Goal: Ask a question

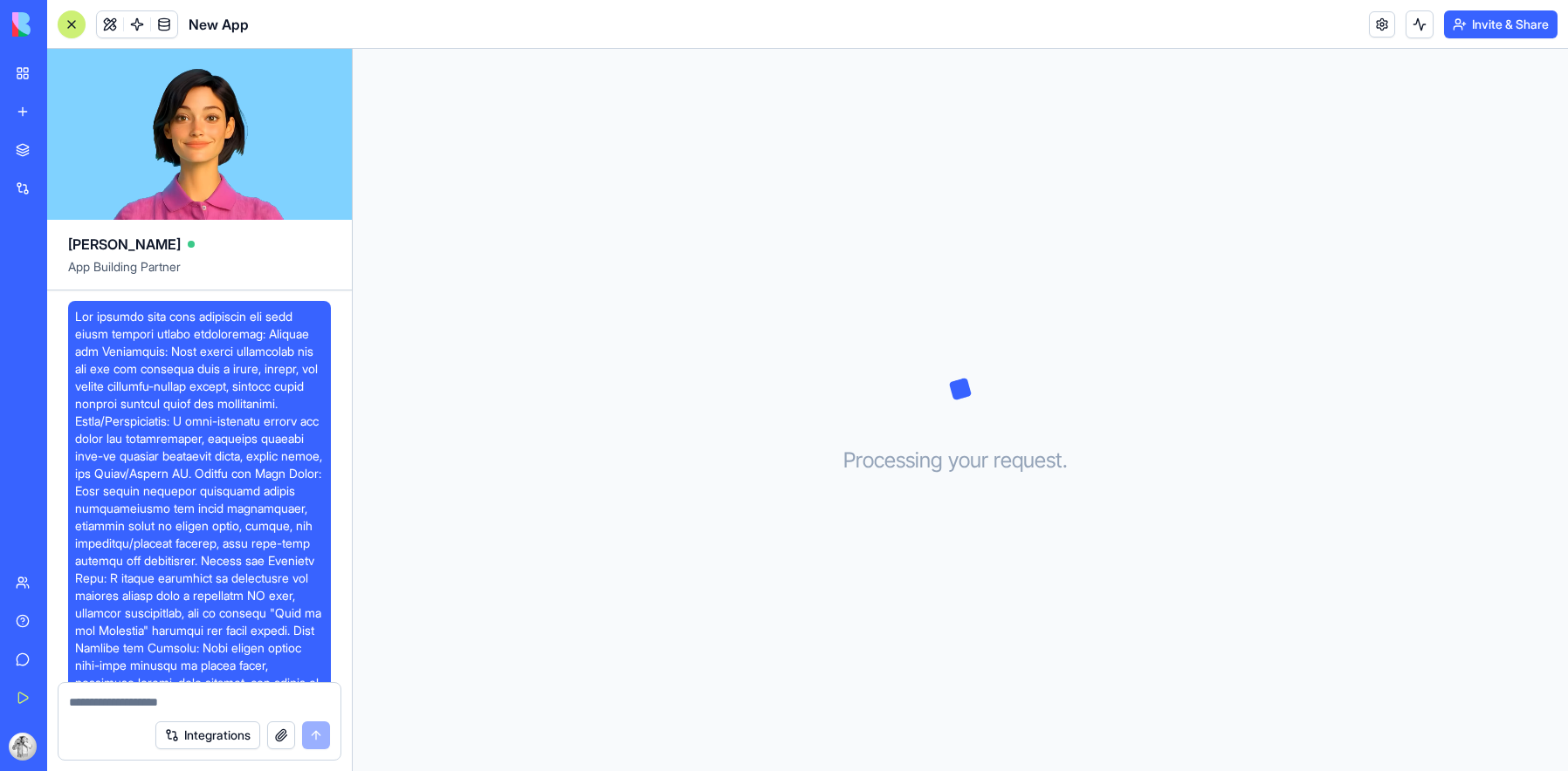
scroll to position [885, 0]
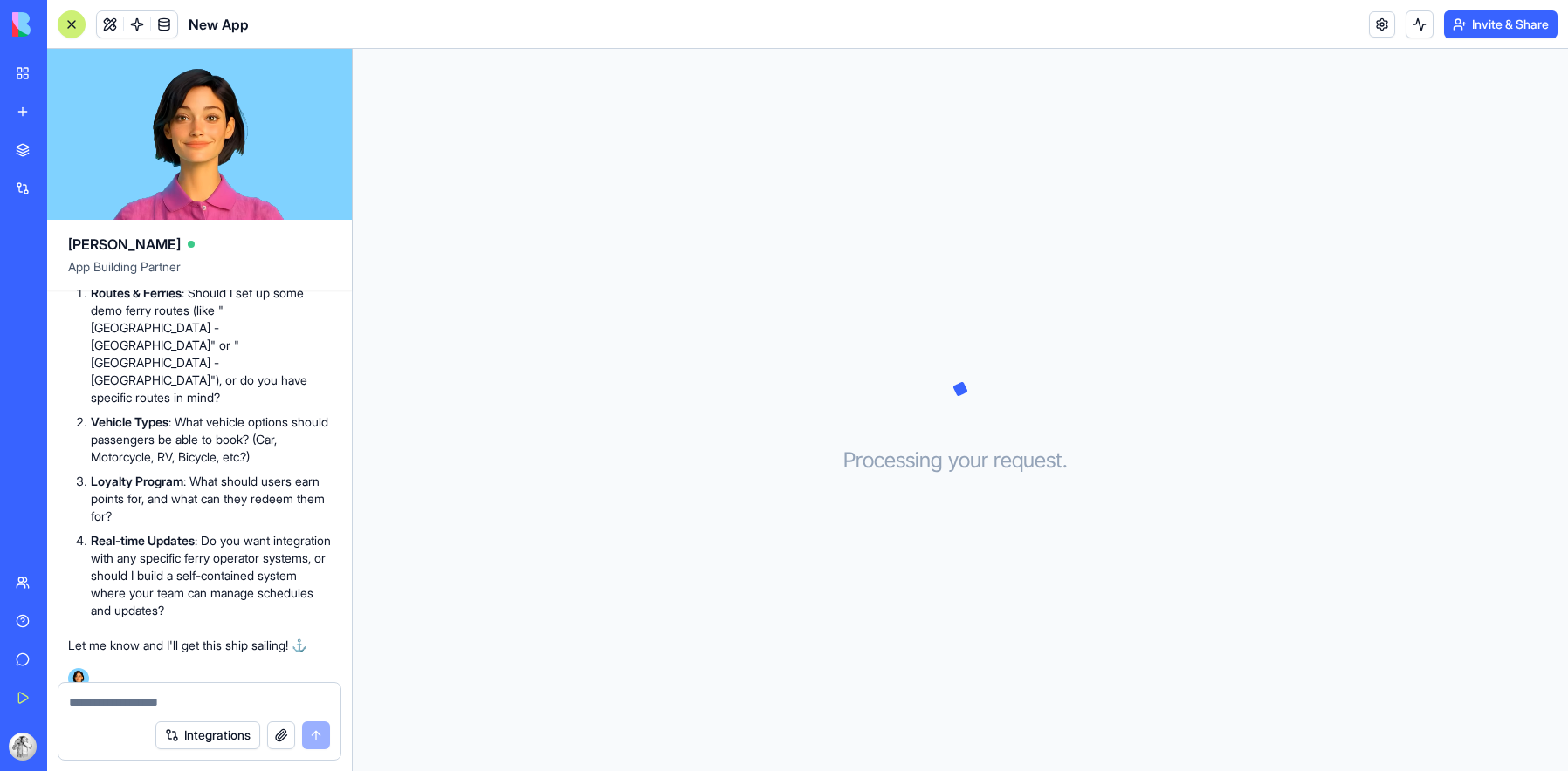
click at [113, 704] on textarea at bounding box center [199, 702] width 261 height 17
click at [845, 473] on h3 "Processing your request . . ." at bounding box center [961, 461] width 235 height 28
click at [191, 691] on div at bounding box center [199, 696] width 282 height 28
click at [172, 693] on textarea at bounding box center [199, 702] width 261 height 17
type textarea "*******"
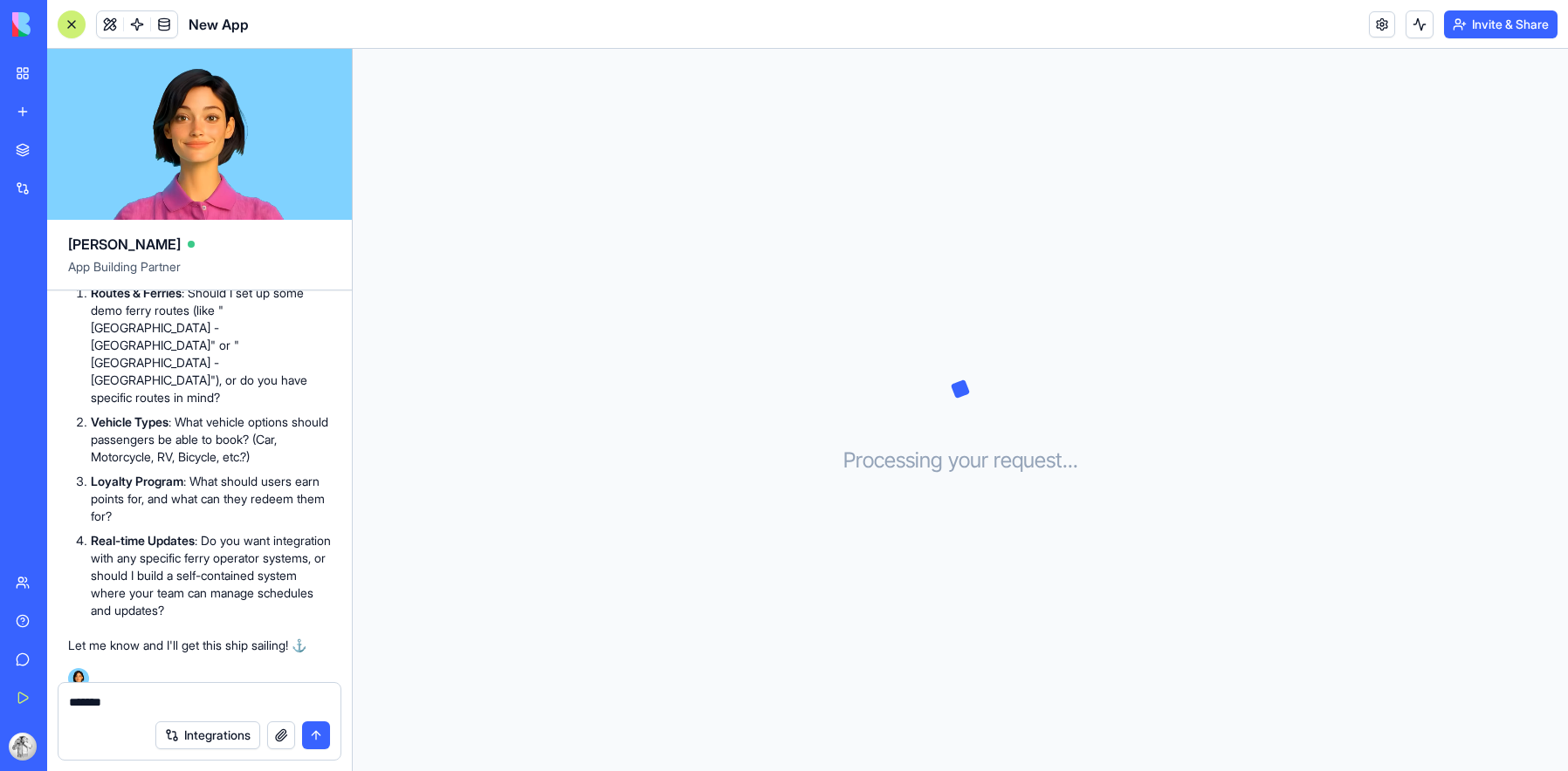
scroll to position [952, 0]
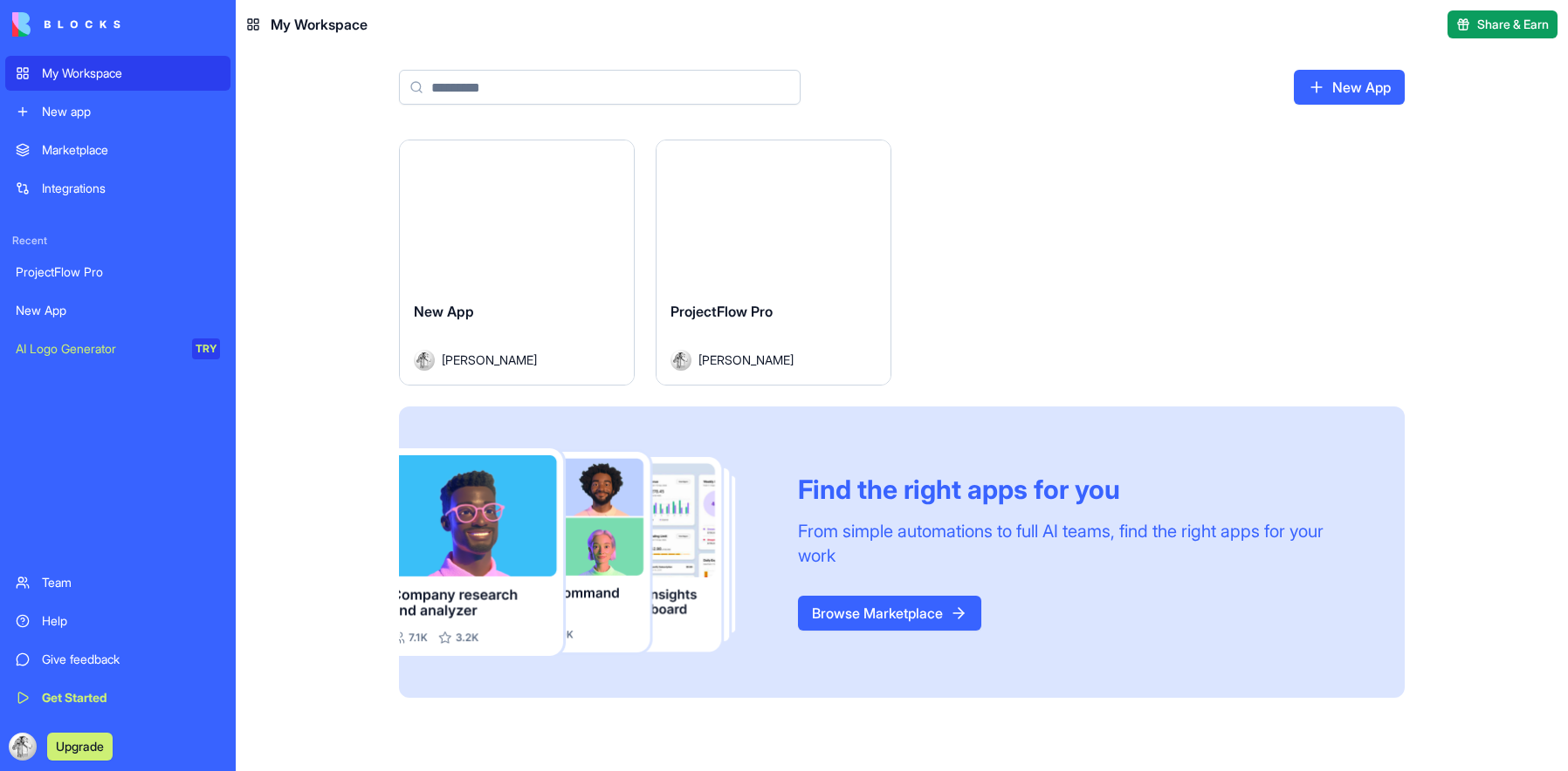
click at [431, 261] on div "Launch" at bounding box center [516, 213] width 234 height 146
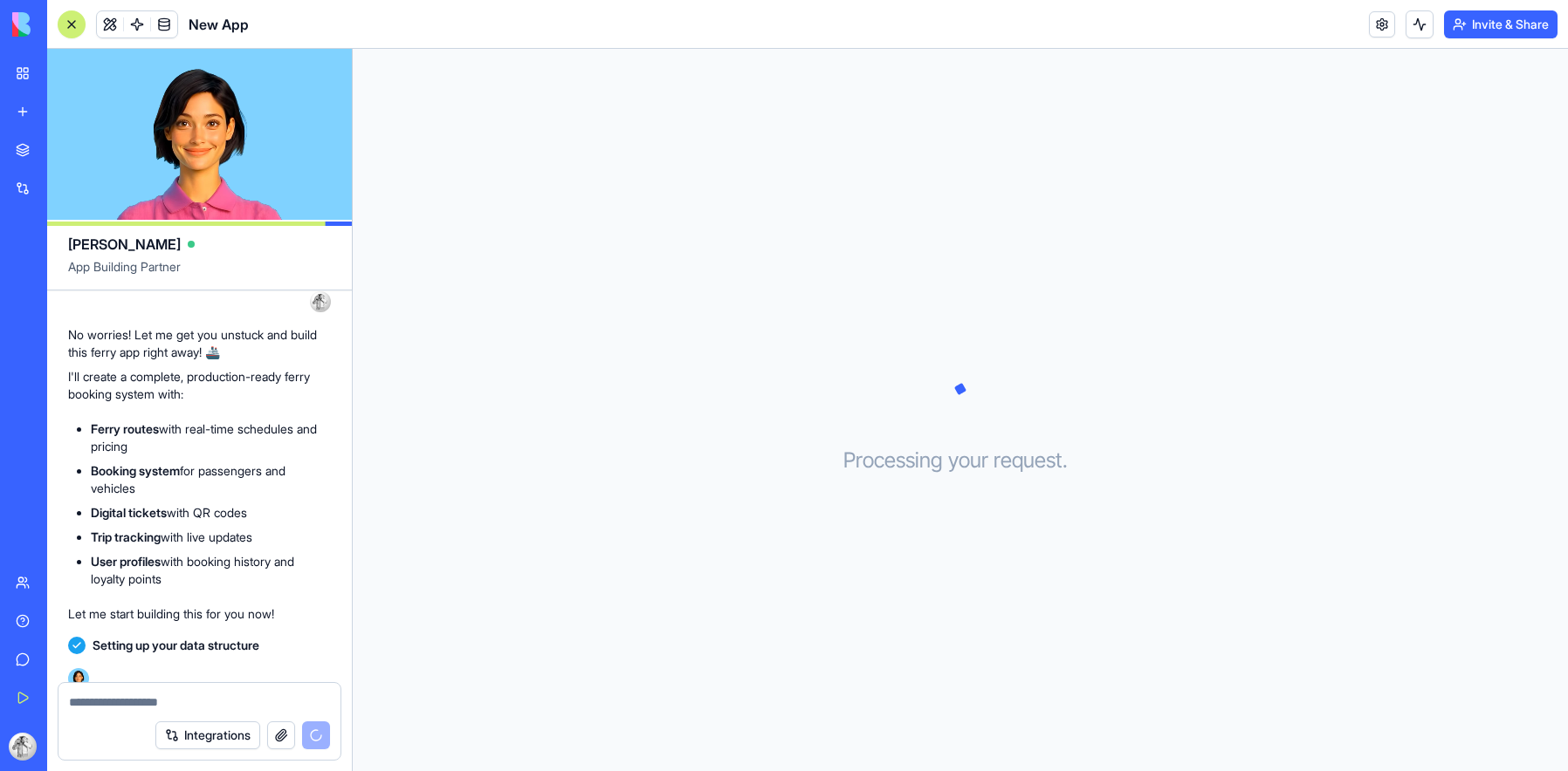
scroll to position [1427, 0]
